Goal: Task Accomplishment & Management: Manage account settings

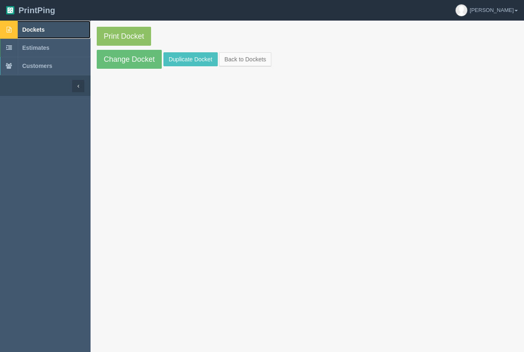
click at [27, 27] on span "Dockets" at bounding box center [33, 29] width 22 height 7
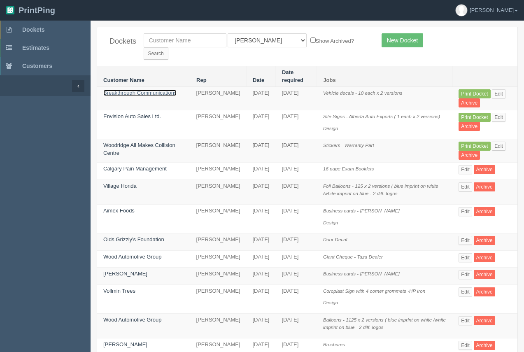
click at [160, 90] on link "Breakthrough Communications" at bounding box center [139, 93] width 73 height 6
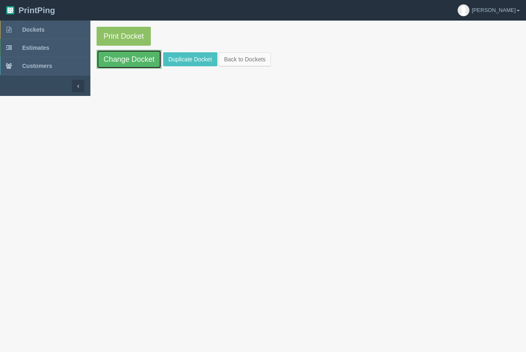
click at [141, 58] on link "Change Docket" at bounding box center [129, 59] width 65 height 19
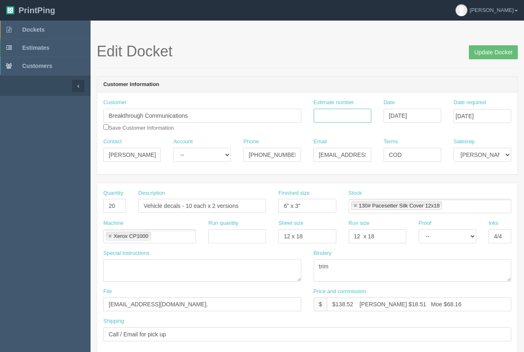
click at [320, 119] on input "Estimate number" at bounding box center [342, 116] width 58 height 14
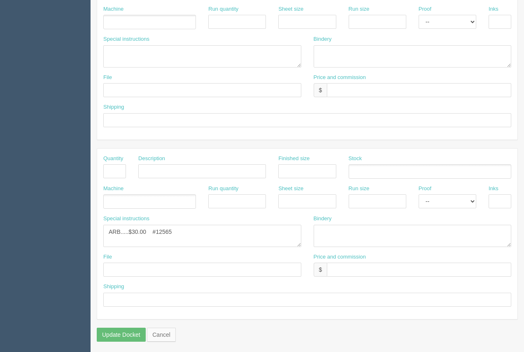
scroll to position [395, 0]
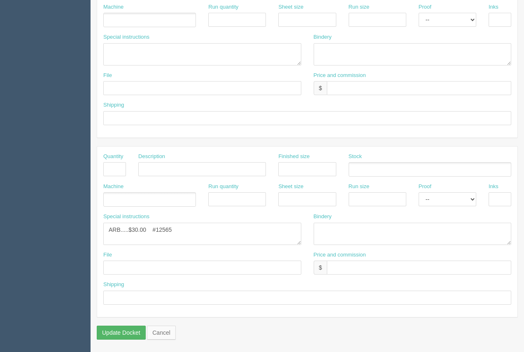
type input "91943"
click at [125, 329] on input "Update Docket" at bounding box center [121, 332] width 49 height 14
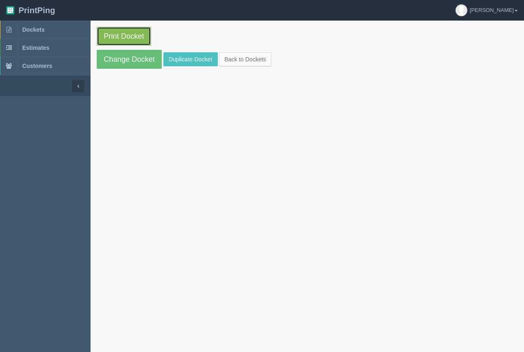
click at [143, 39] on link "Print Docket" at bounding box center [124, 36] width 54 height 19
click at [43, 28] on span "Dockets" at bounding box center [33, 29] width 22 height 7
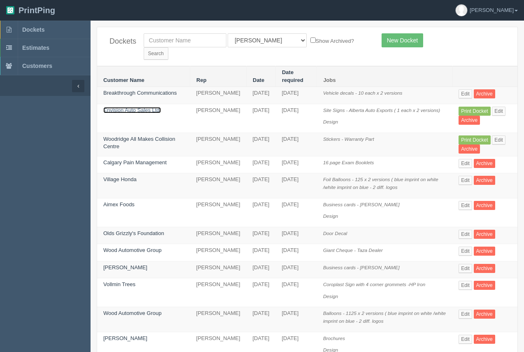
click at [155, 107] on link "Envision Auto Sales Ltd." at bounding box center [132, 110] width 58 height 6
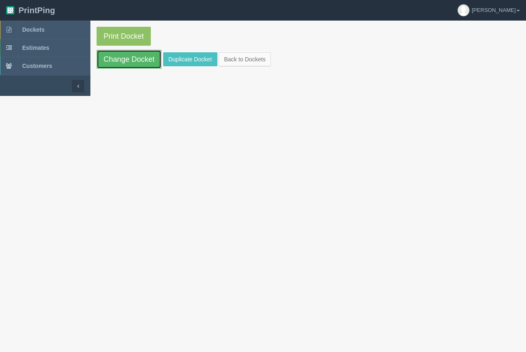
click at [143, 62] on link "Change Docket" at bounding box center [129, 59] width 65 height 19
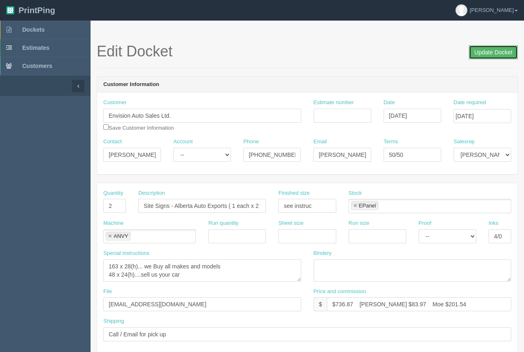
click at [489, 55] on input "Update Docket" at bounding box center [492, 52] width 49 height 14
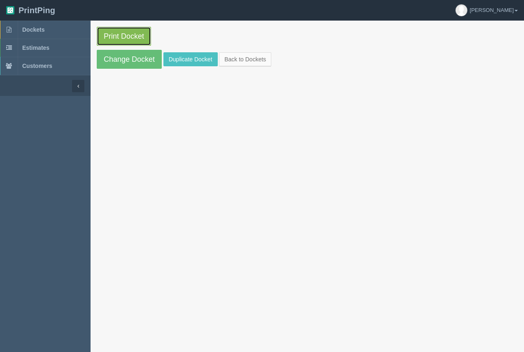
click at [120, 33] on link "Print Docket" at bounding box center [124, 36] width 54 height 19
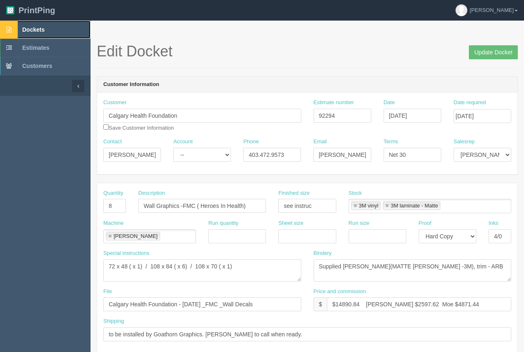
click at [29, 28] on span "Dockets" at bounding box center [33, 29] width 22 height 7
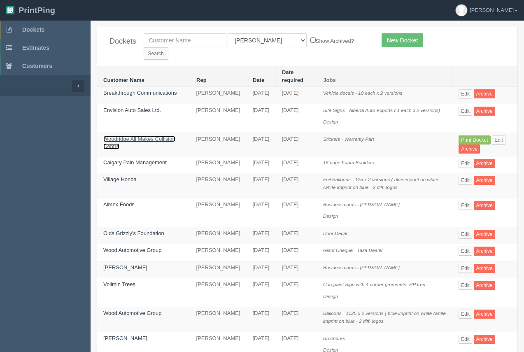
click at [141, 136] on link "Woodridge All Makes Collision Centre" at bounding box center [139, 143] width 72 height 14
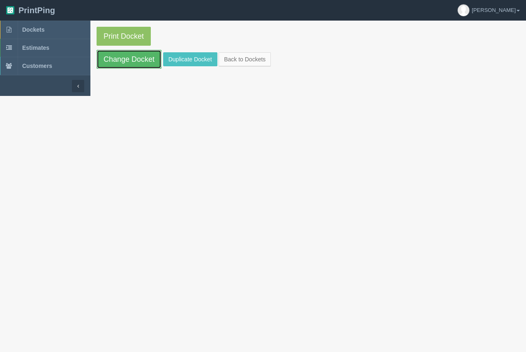
click at [148, 64] on link "Change Docket" at bounding box center [129, 59] width 65 height 19
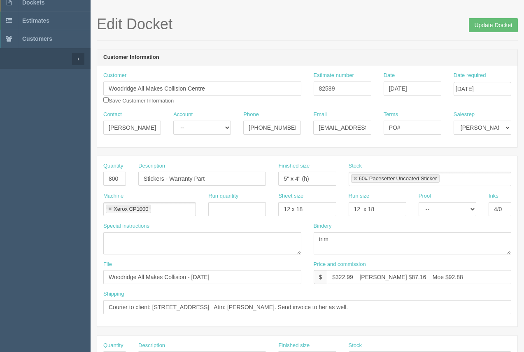
scroll to position [32, 0]
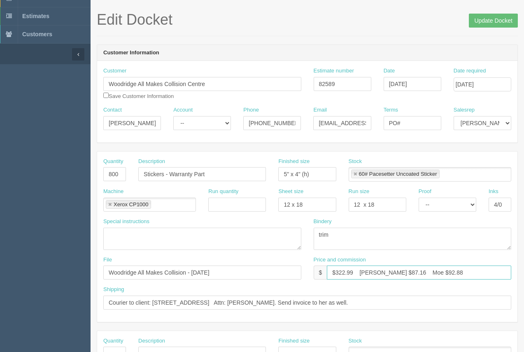
drag, startPoint x: 386, startPoint y: 271, endPoint x: 375, endPoint y: 275, distance: 11.8
click at [374, 271] on input "$322.99 Arif $87.16 Moe $92.88" at bounding box center [419, 272] width 184 height 14
drag, startPoint x: 353, startPoint y: 272, endPoint x: 337, endPoint y: 269, distance: 16.4
click at [337, 269] on input "$322.99 Arif $829.52 Moe $92.88" at bounding box center [419, 272] width 184 height 14
click at [375, 277] on input "$280.26 Arif $829.52 Moe $92.88" at bounding box center [419, 272] width 184 height 14
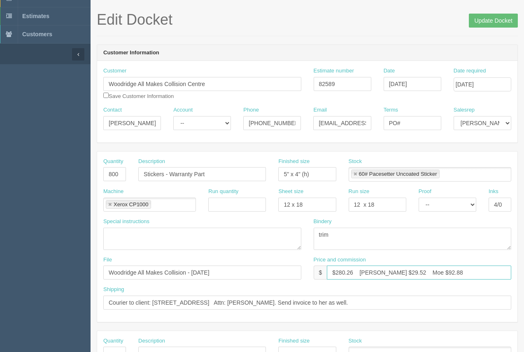
drag, startPoint x: 439, startPoint y: 274, endPoint x: 410, endPoint y: 269, distance: 29.6
click at [410, 269] on input "$280.26 Arif $29.52 Moe $92.88" at bounding box center [419, 272] width 184 height 14
type input "$280.26 Arif $29.52 Moe $103.14"
click at [420, 128] on input "PO#" at bounding box center [412, 123] width 58 height 14
type input "PO#35844"
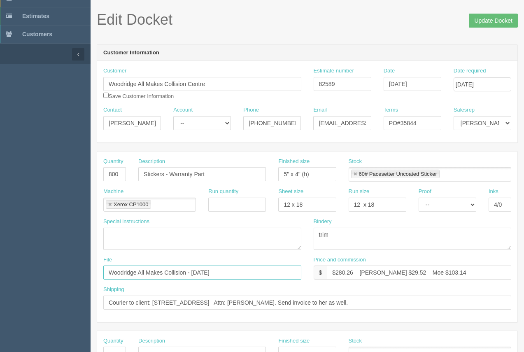
drag, startPoint x: 230, startPoint y: 274, endPoint x: 93, endPoint y: 281, distance: 138.0
click at [93, 281] on section "Edit Docket Update Docket Customer Information Customer Woodridge All Makes Col…" at bounding box center [306, 352] width 433 height 726
type input "files@allrush.ca."
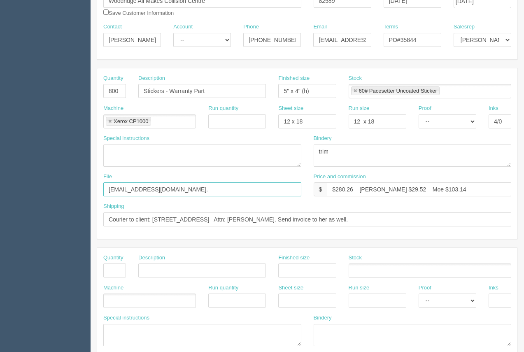
scroll to position [0, 0]
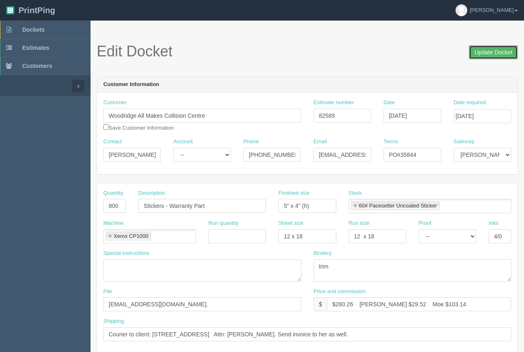
click at [494, 56] on input "Update Docket" at bounding box center [492, 52] width 49 height 14
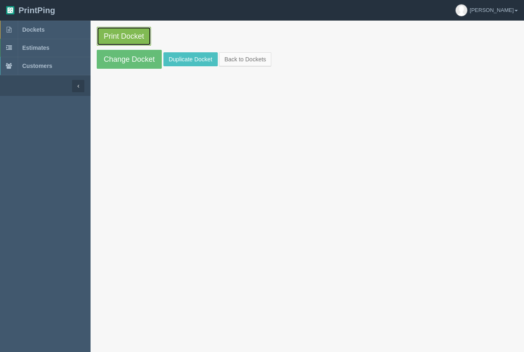
click at [115, 34] on link "Print Docket" at bounding box center [124, 36] width 54 height 19
click at [30, 31] on span "Dockets" at bounding box center [33, 29] width 22 height 7
